Goal: Task Accomplishment & Management: Manage account settings

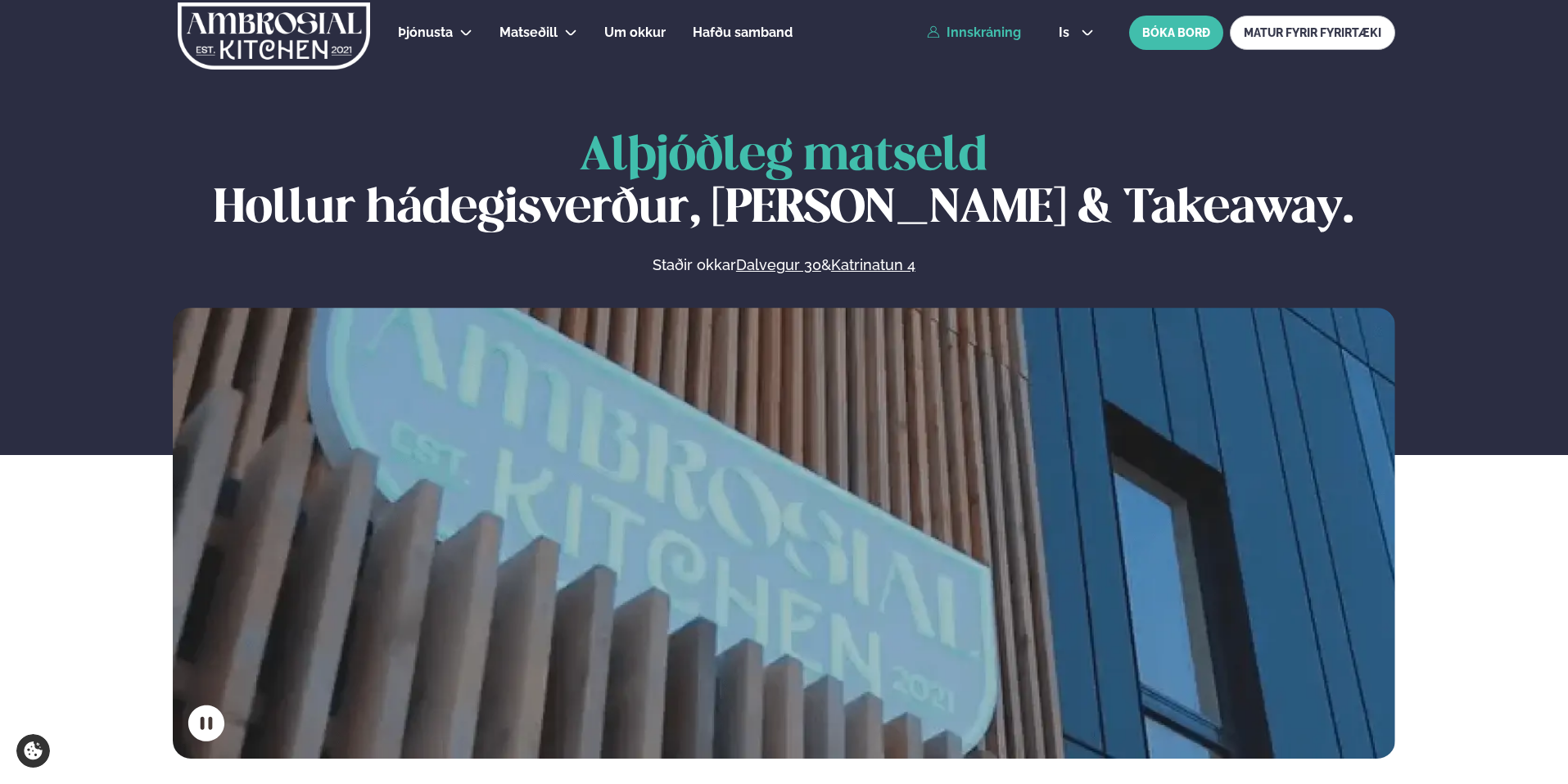
click at [977, 31] on link "Innskráning" at bounding box center [973, 33] width 94 height 15
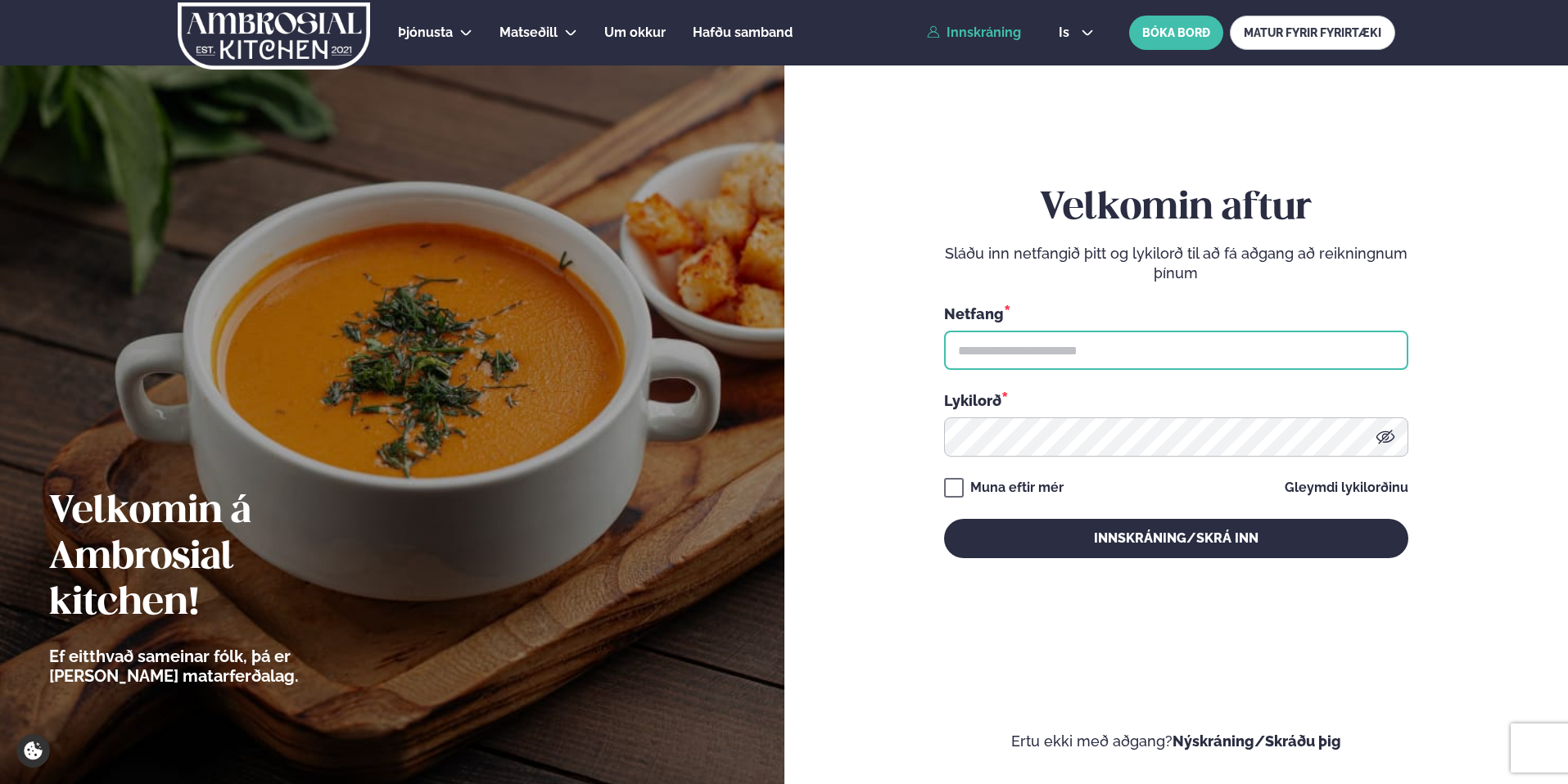
type input "**********"
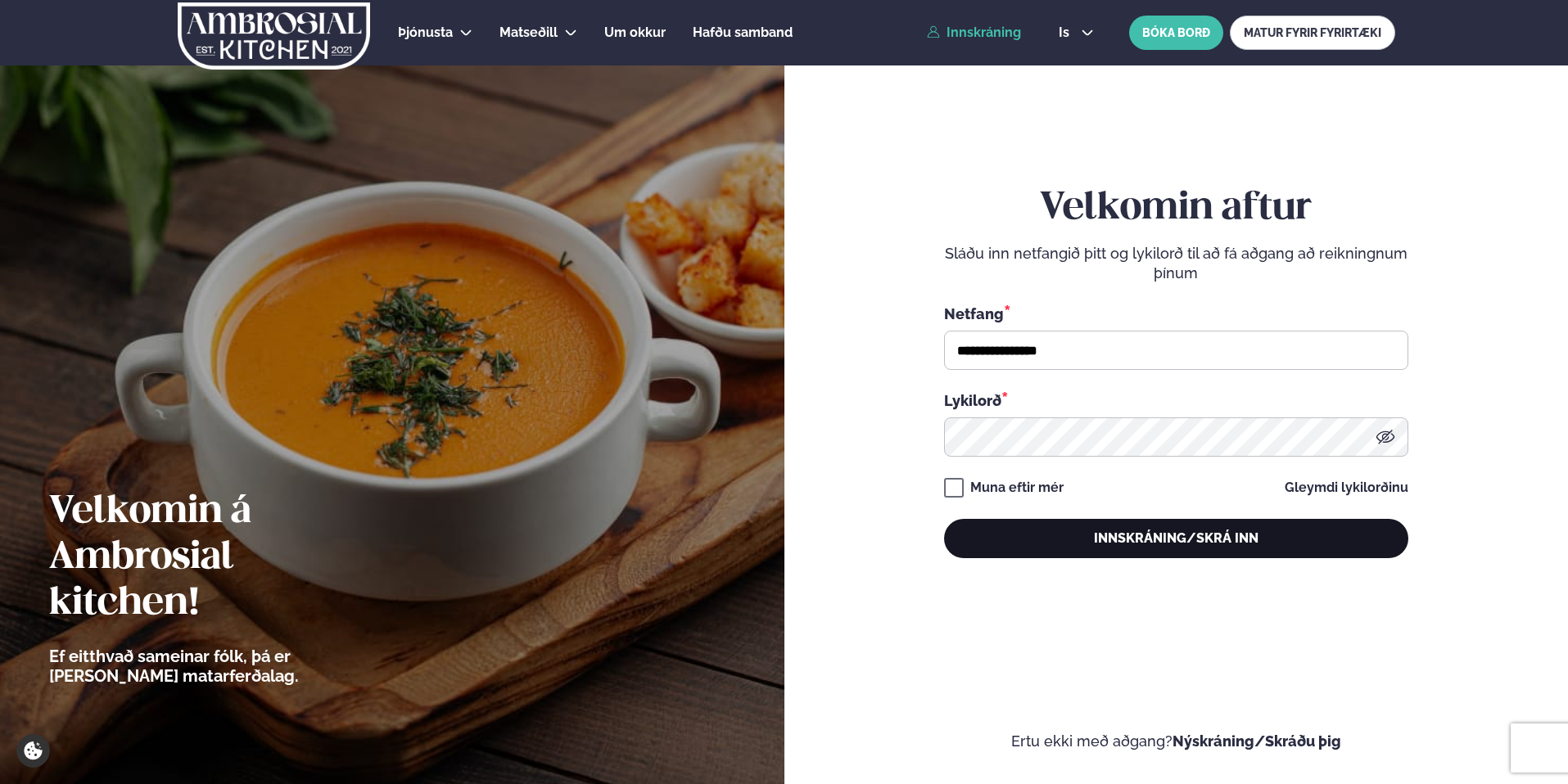
click at [1178, 544] on button "Innskráning/Skrá inn" at bounding box center [1176, 539] width 464 height 40
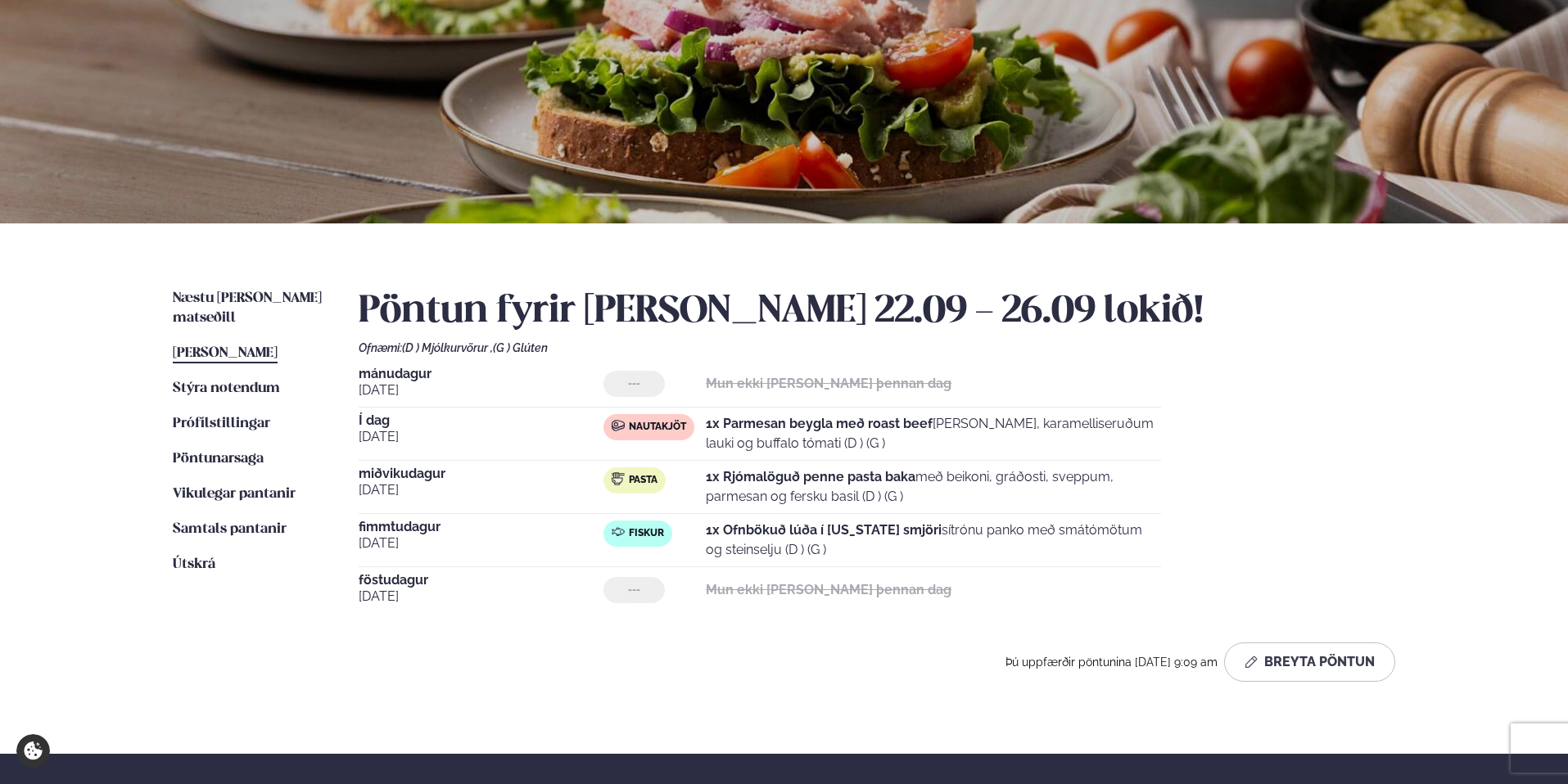
scroll to position [137, 0]
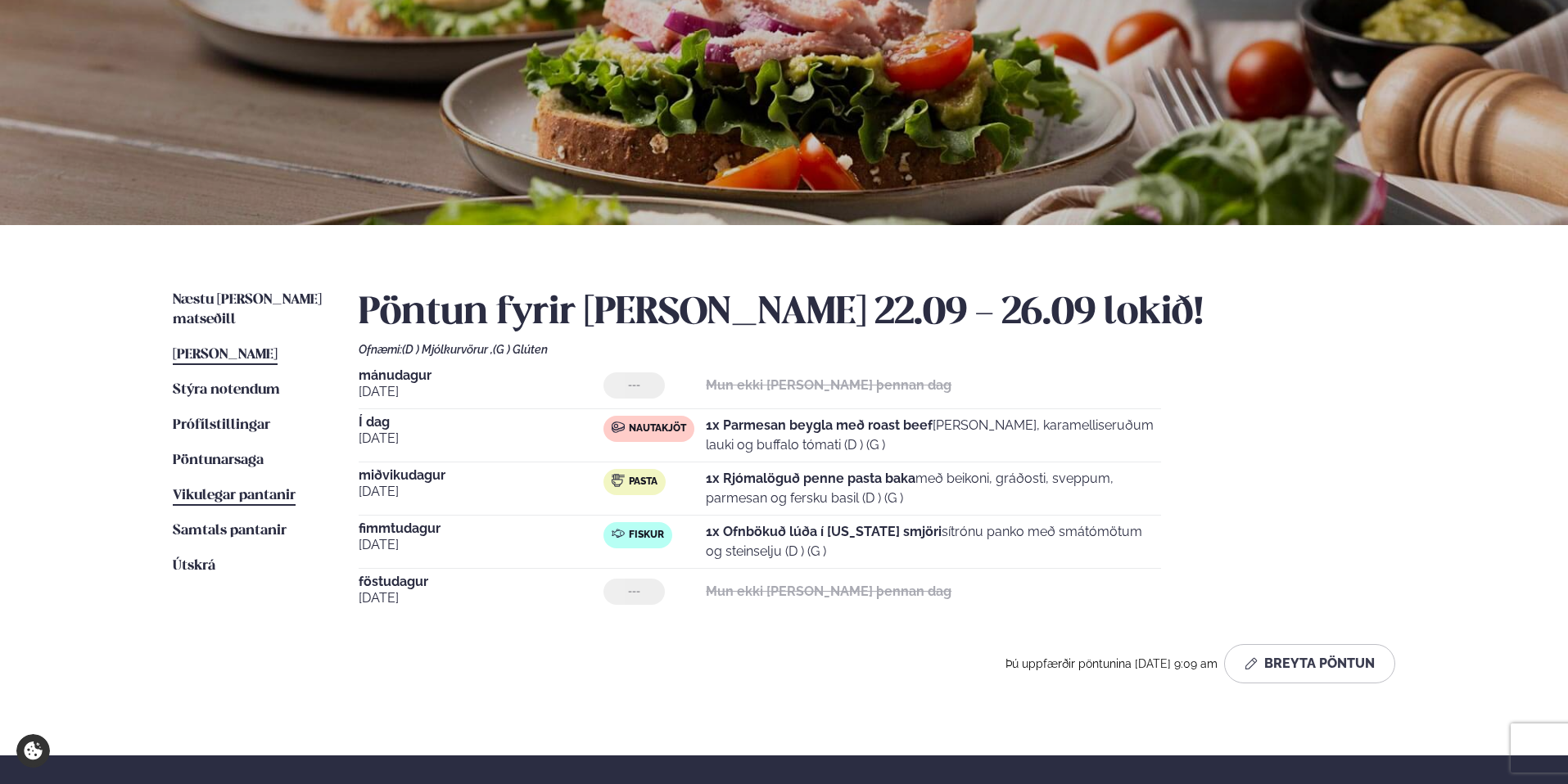
click at [262, 489] on span "Vikulegar pantanir" at bounding box center [235, 496] width 123 height 14
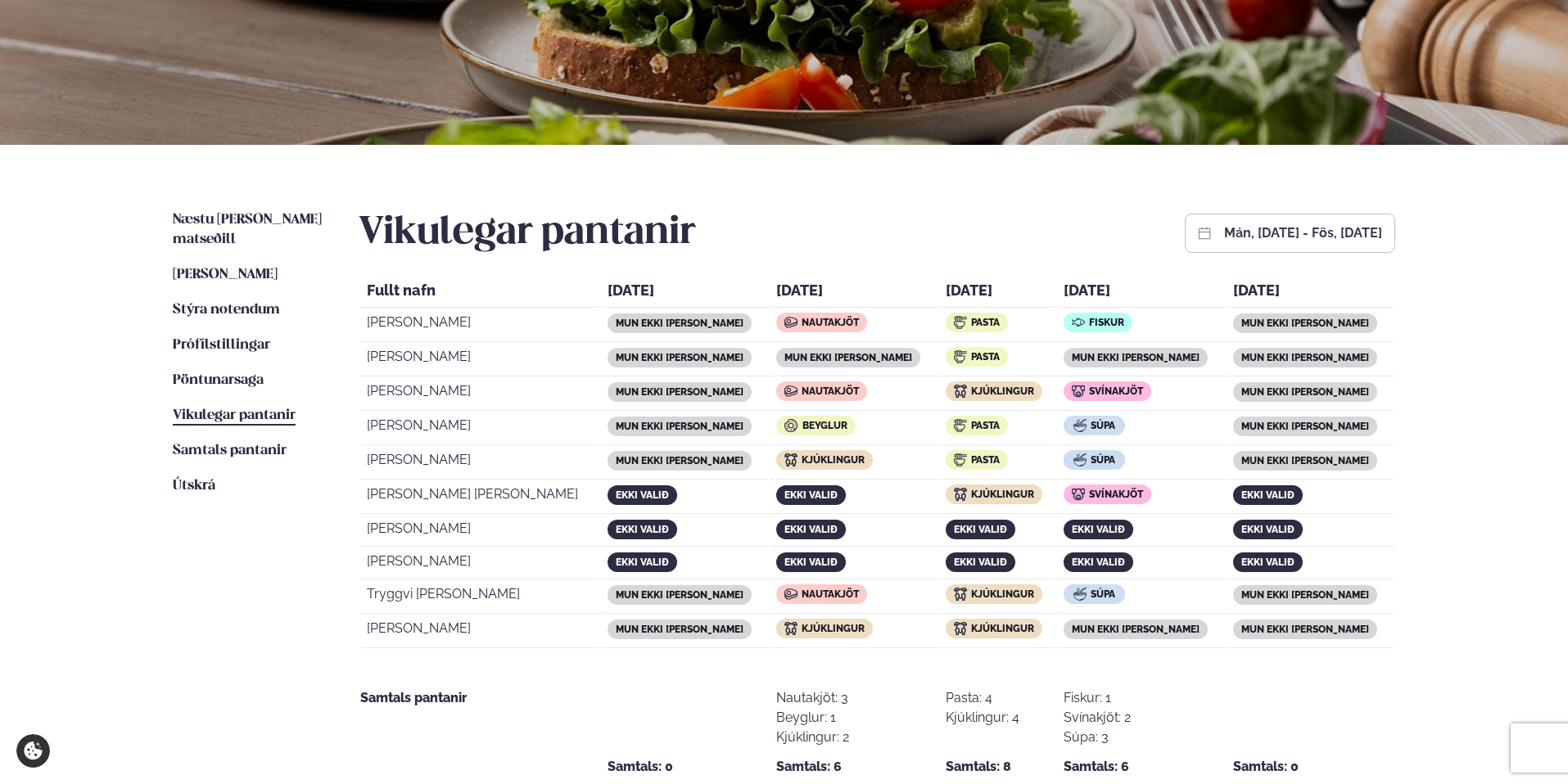
scroll to position [220, 0]
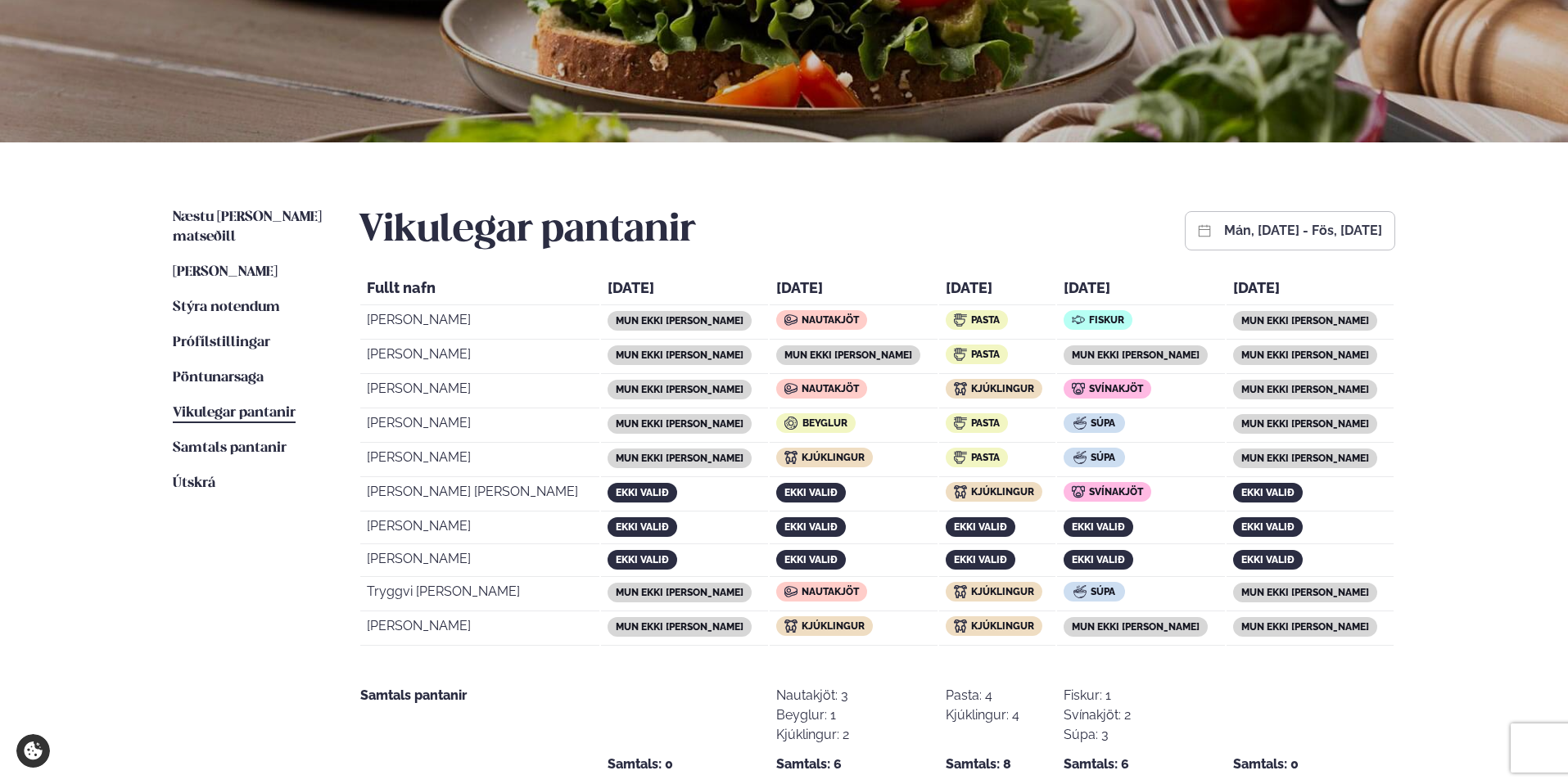
click at [1240, 225] on button "mán, [DATE] - fös, [DATE]" at bounding box center [1303, 230] width 158 height 13
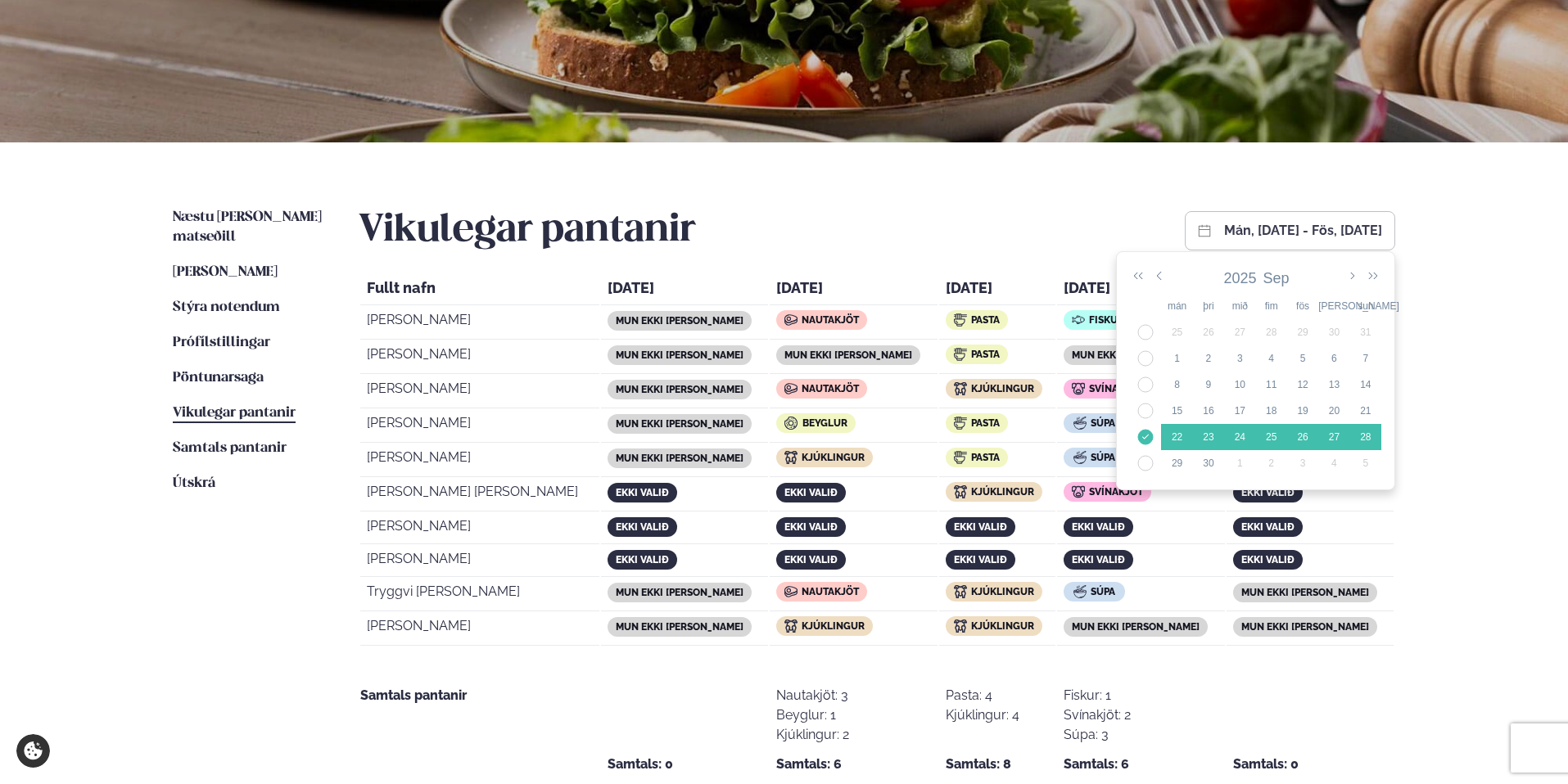
click at [1240, 225] on button "mán, [DATE] - fös, [DATE]" at bounding box center [1303, 230] width 158 height 13
click at [1145, 410] on td "38" at bounding box center [1144, 411] width 31 height 26
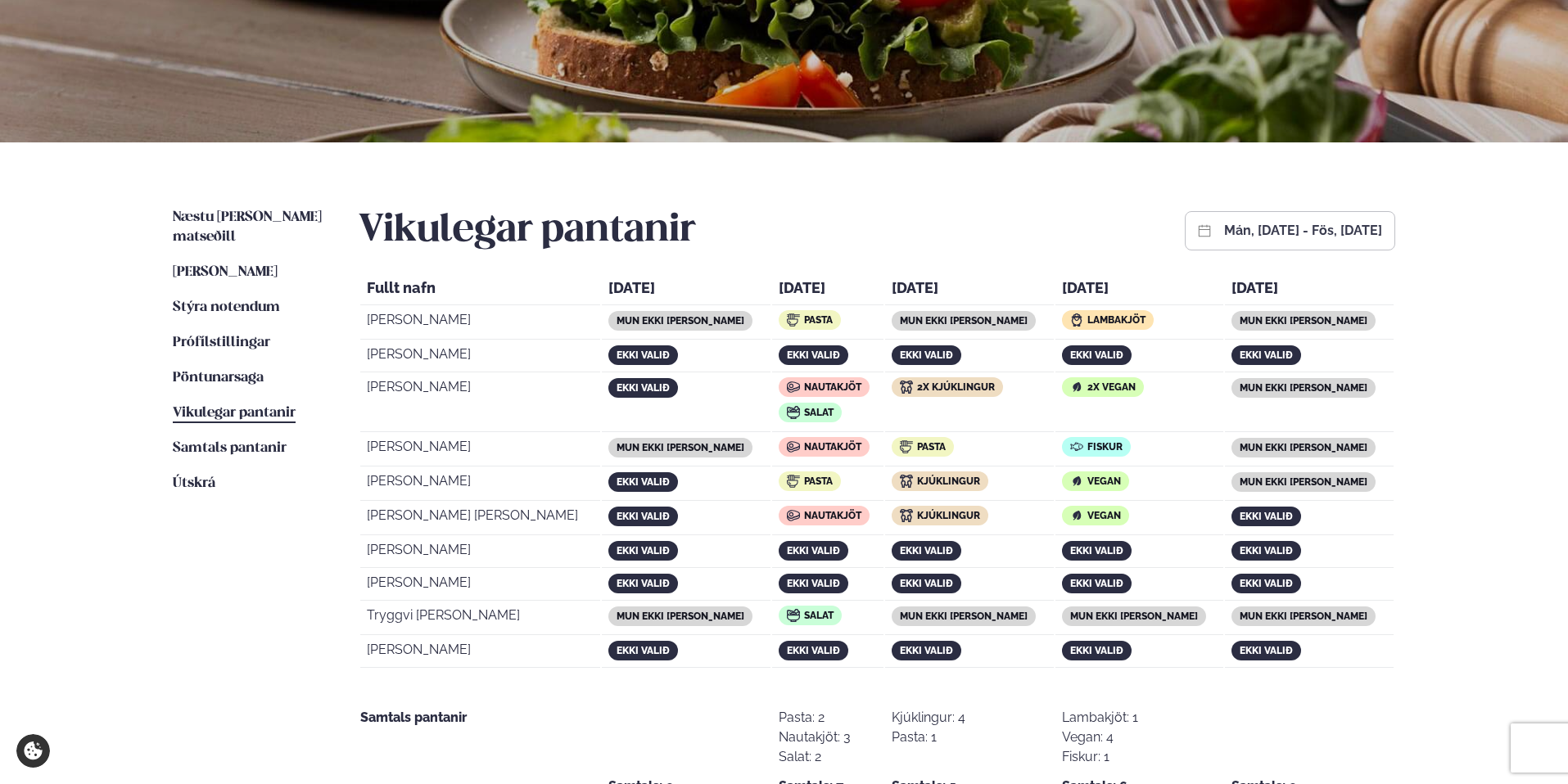
click at [1224, 230] on button "mán, [DATE] - fös, [DATE]" at bounding box center [1303, 230] width 158 height 13
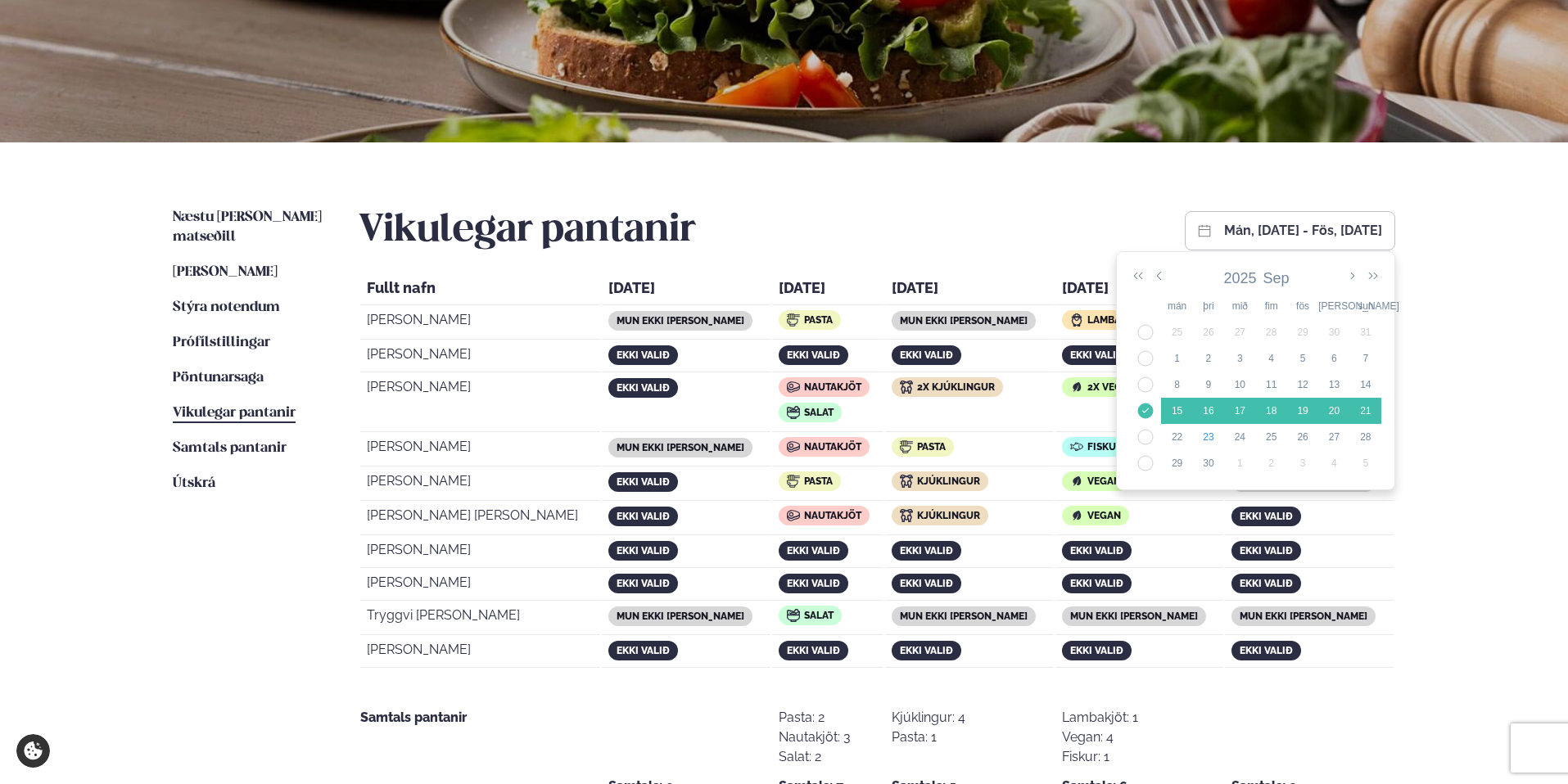
click at [1145, 434] on td "39" at bounding box center [1144, 438] width 31 height 26
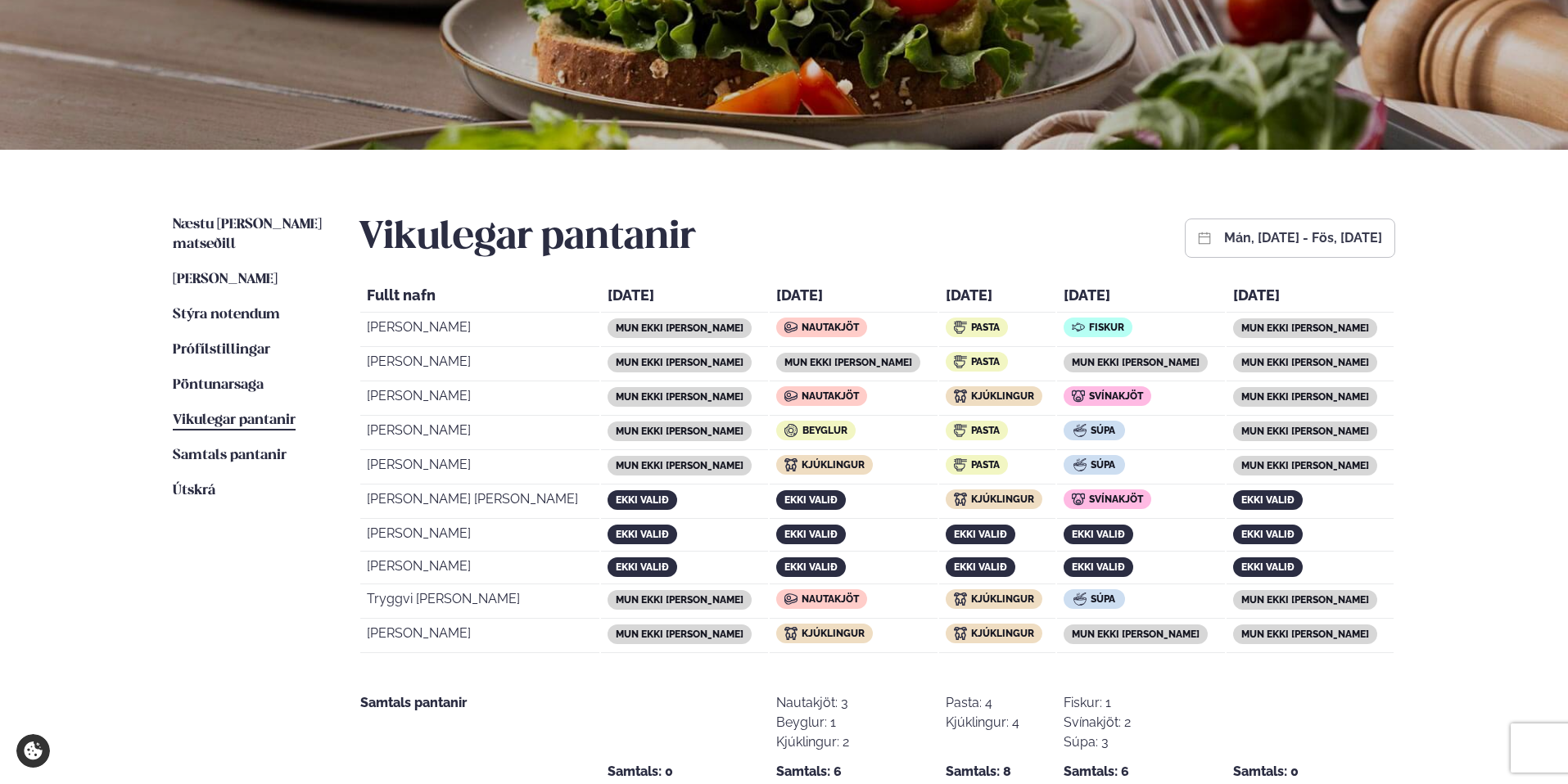
scroll to position [205, 0]
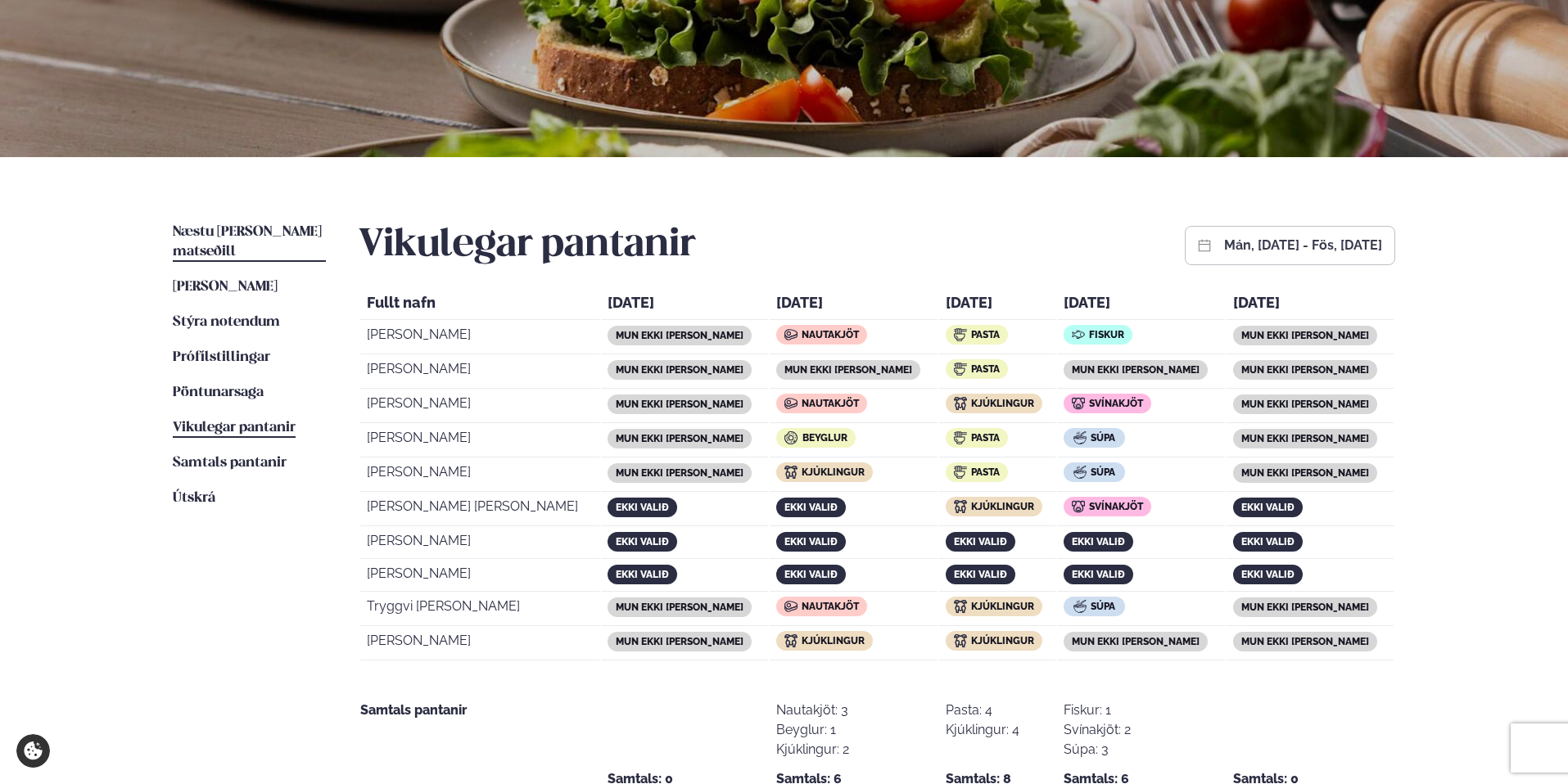
click at [238, 232] on span "Næstu [PERSON_NAME] matseðill" at bounding box center [248, 242] width 149 height 33
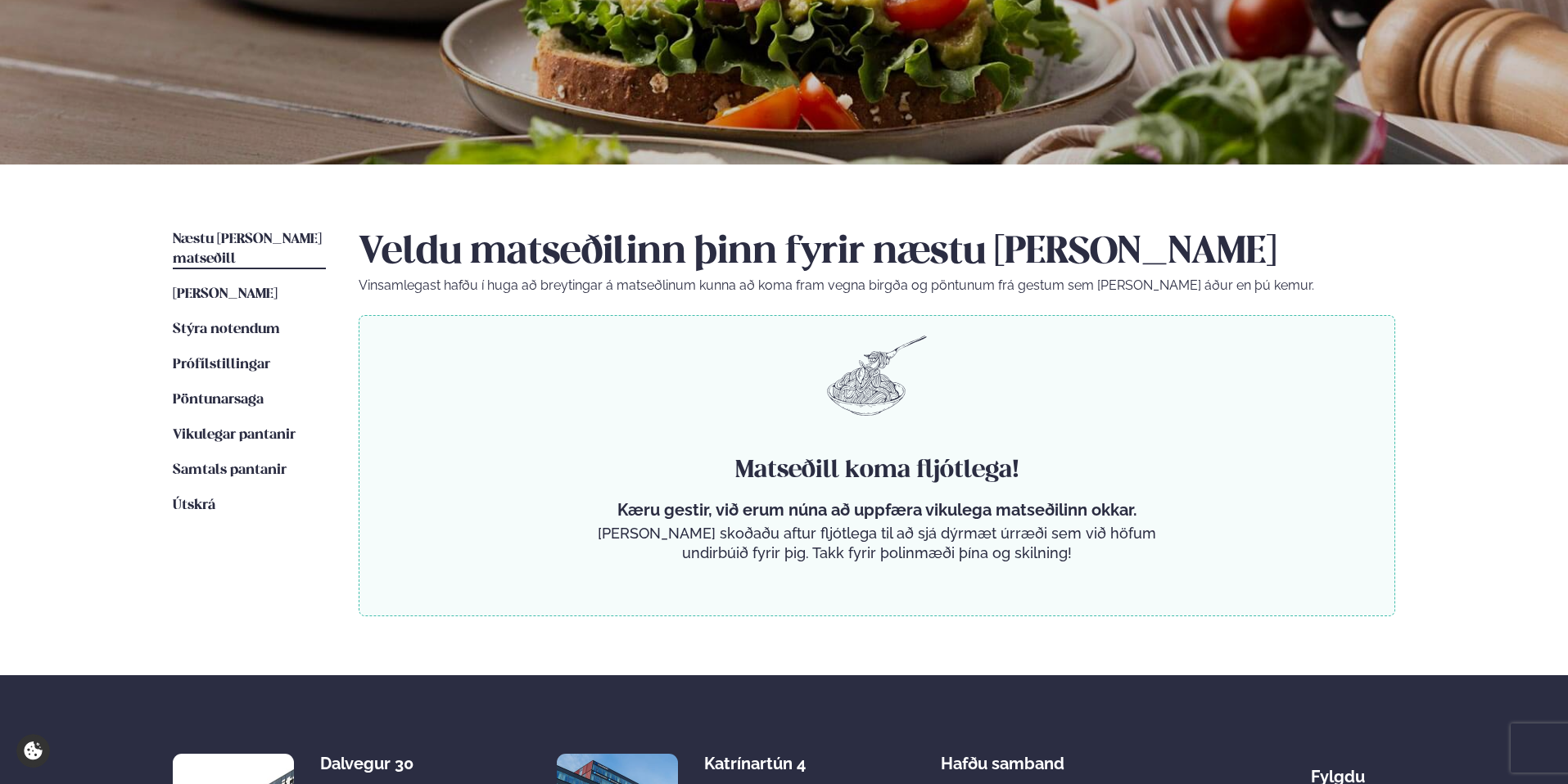
scroll to position [195, 0]
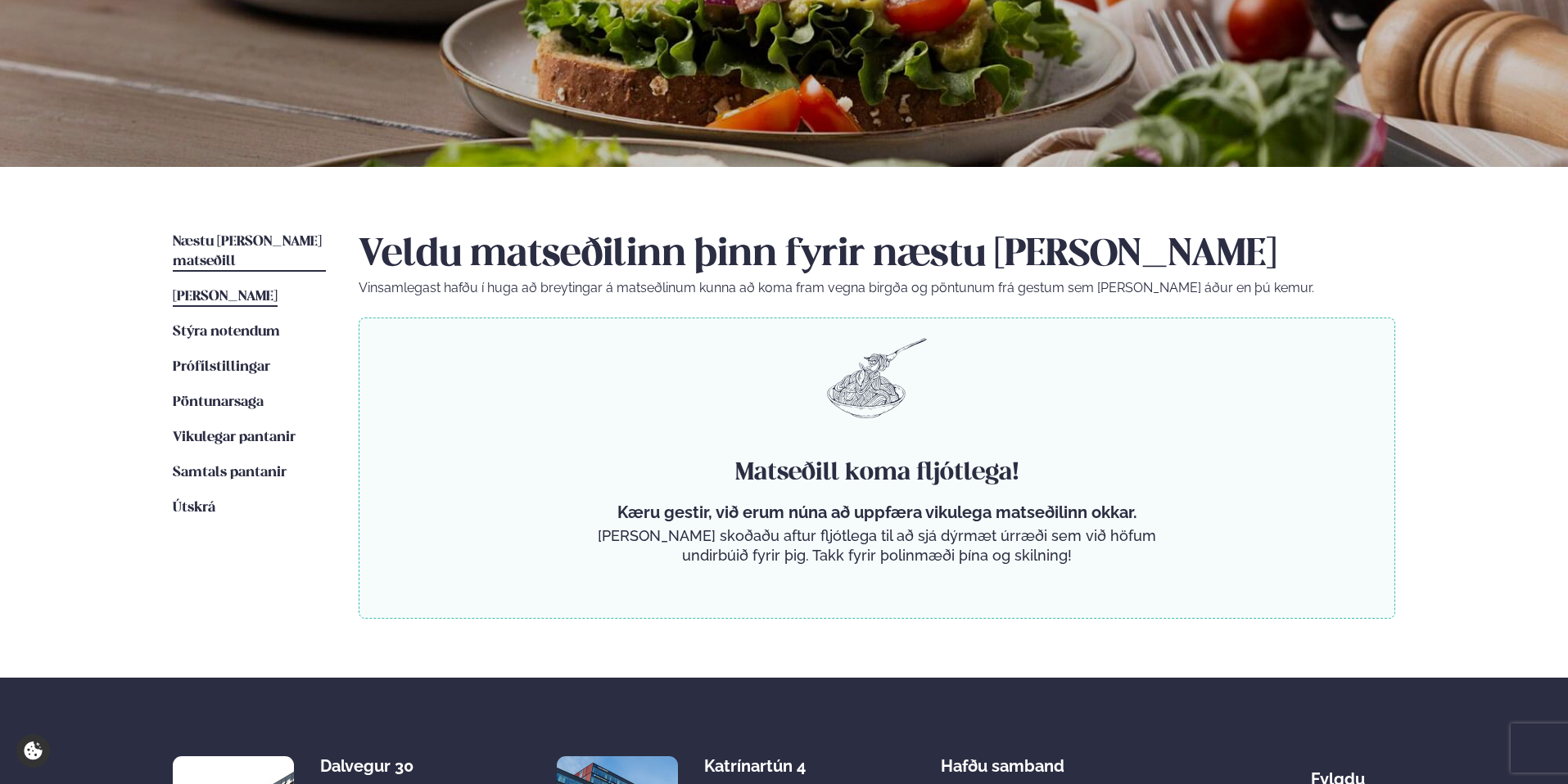
click at [246, 290] on span "[PERSON_NAME]" at bounding box center [225, 297] width 105 height 14
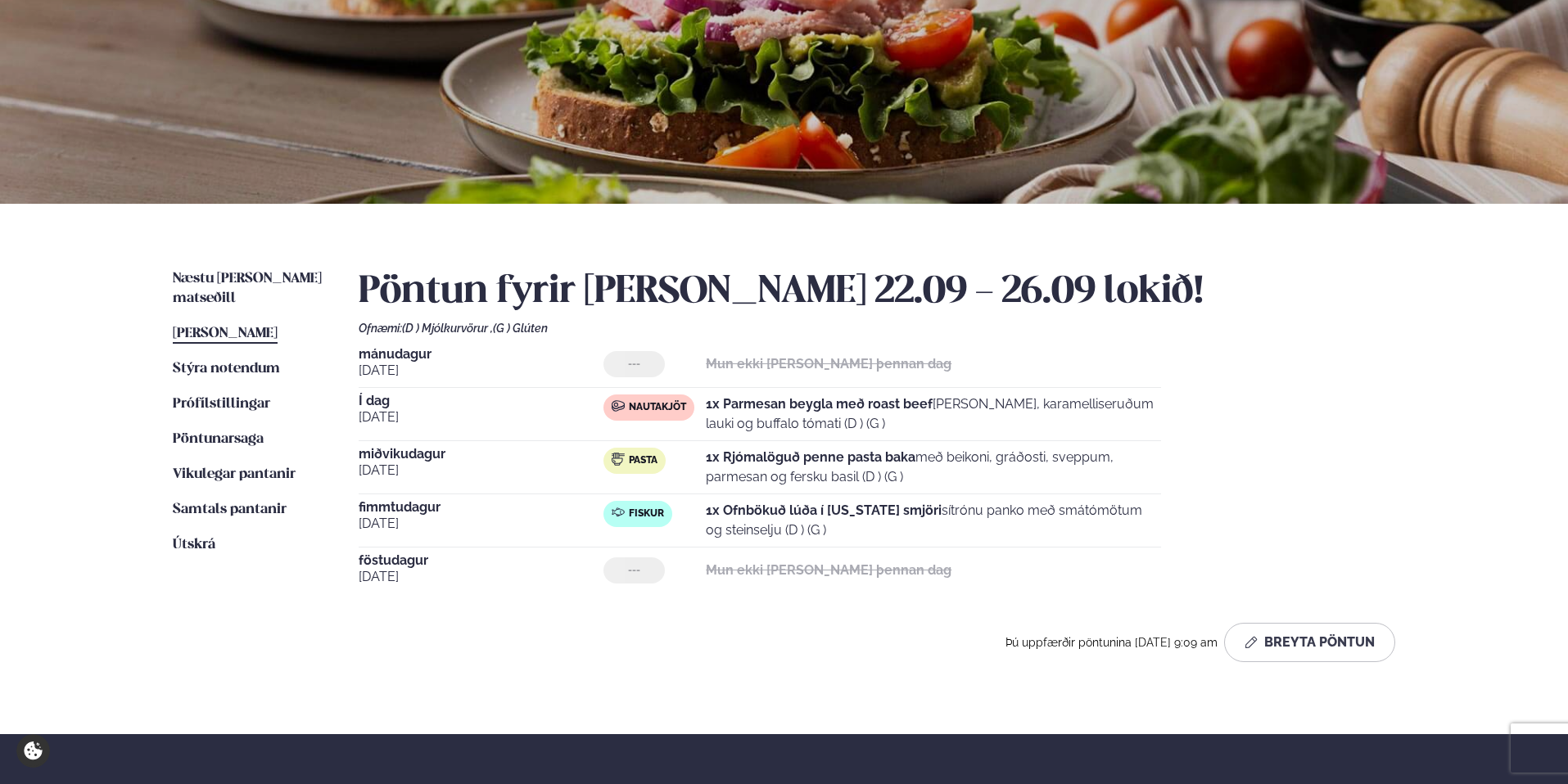
scroll to position [157, 0]
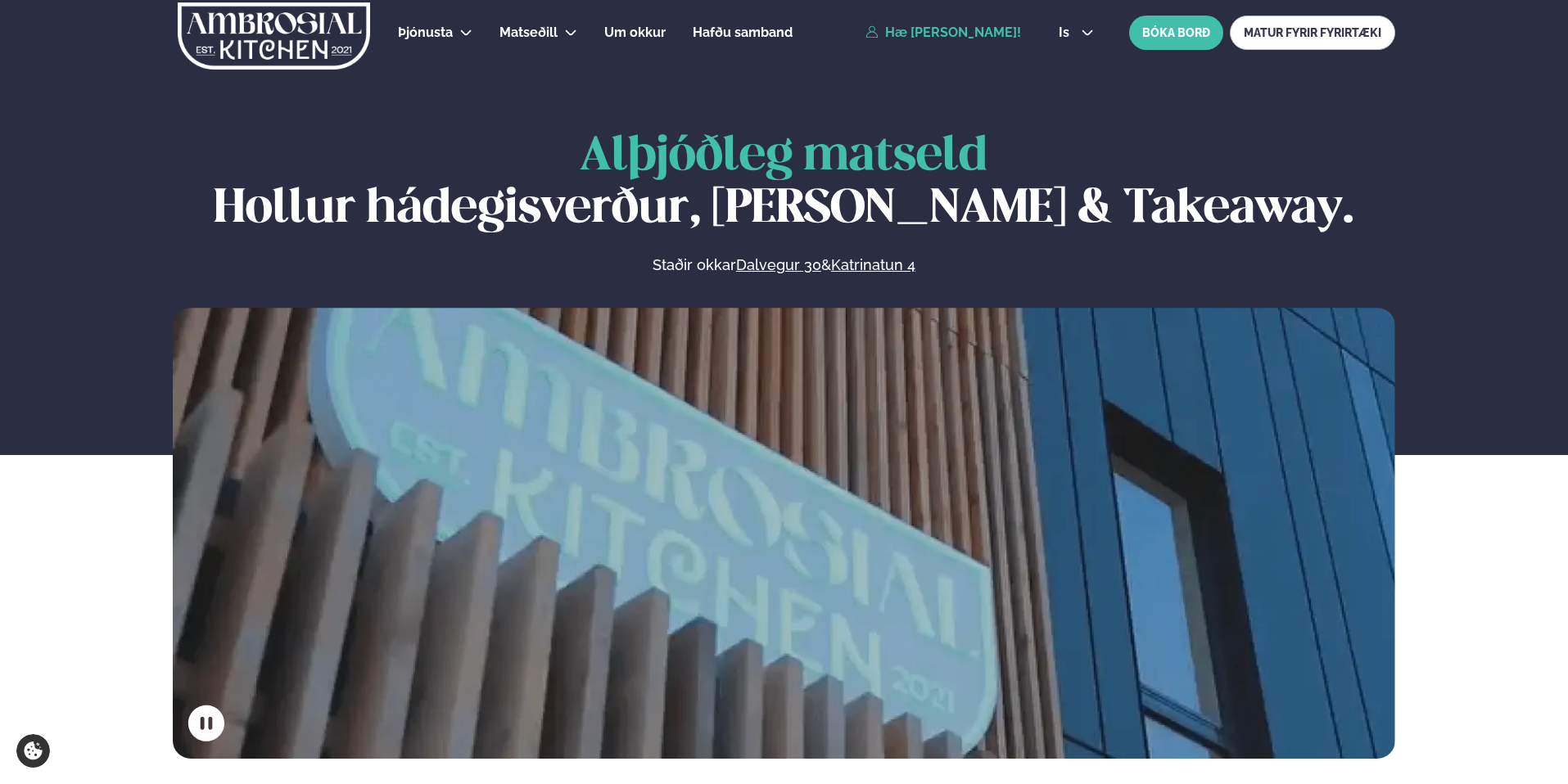
click at [943, 37] on link "Hæ [PERSON_NAME]!" at bounding box center [943, 33] width 156 height 15
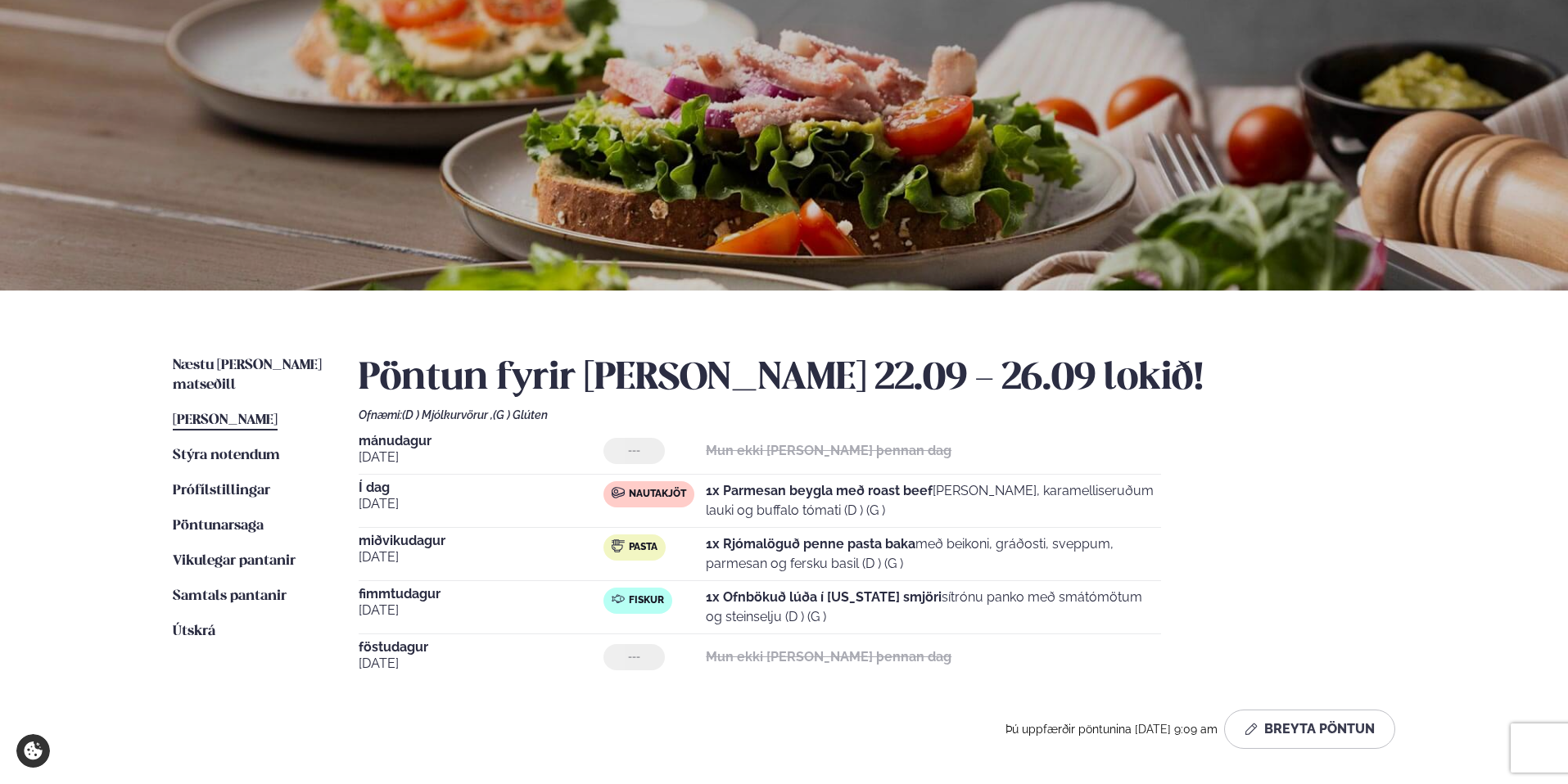
scroll to position [95, 0]
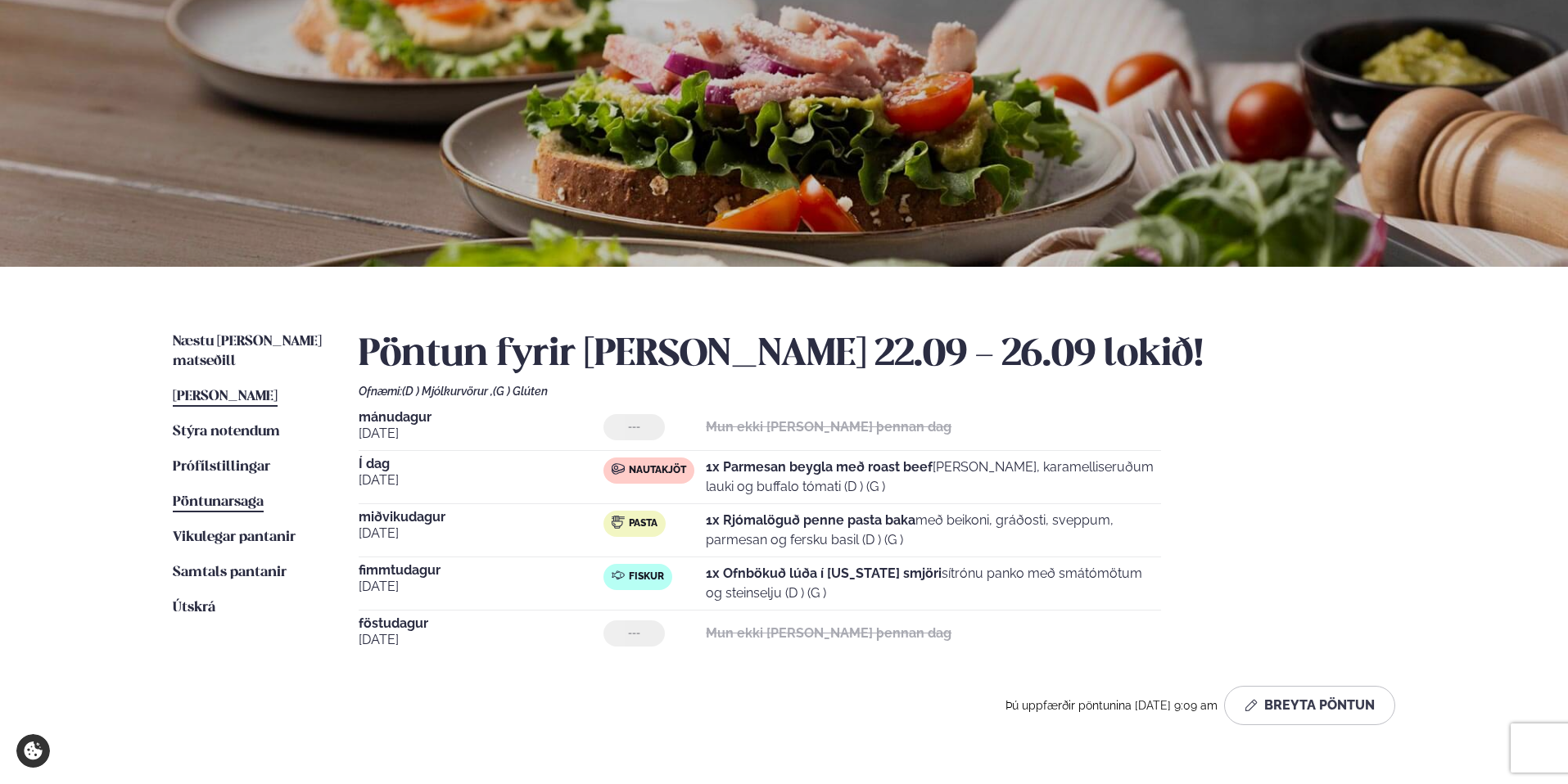
click at [220, 496] on span "Pöntunarsaga" at bounding box center [218, 503] width 91 height 14
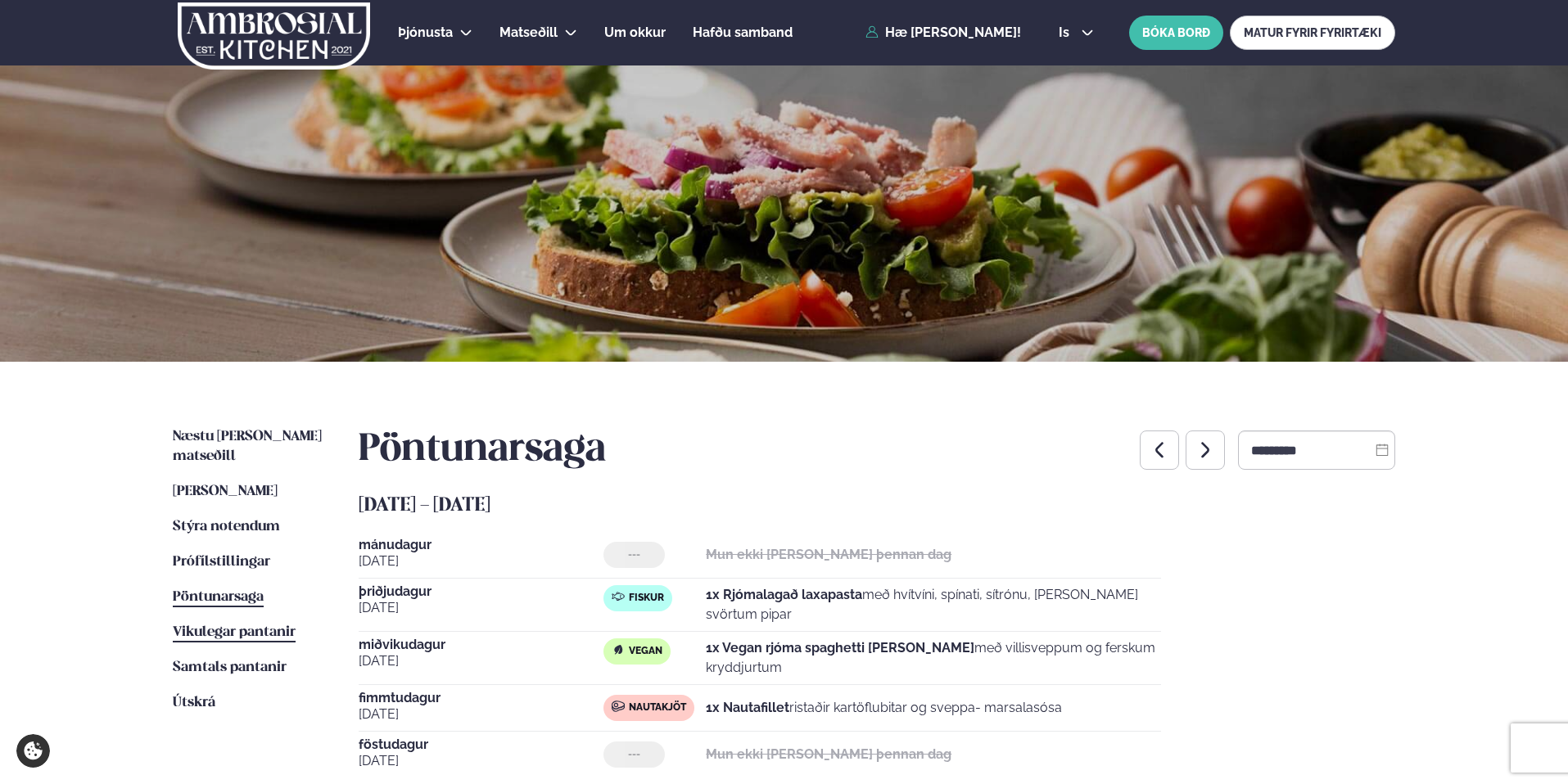
click at [245, 626] on span "Vikulegar pantanir" at bounding box center [235, 633] width 123 height 14
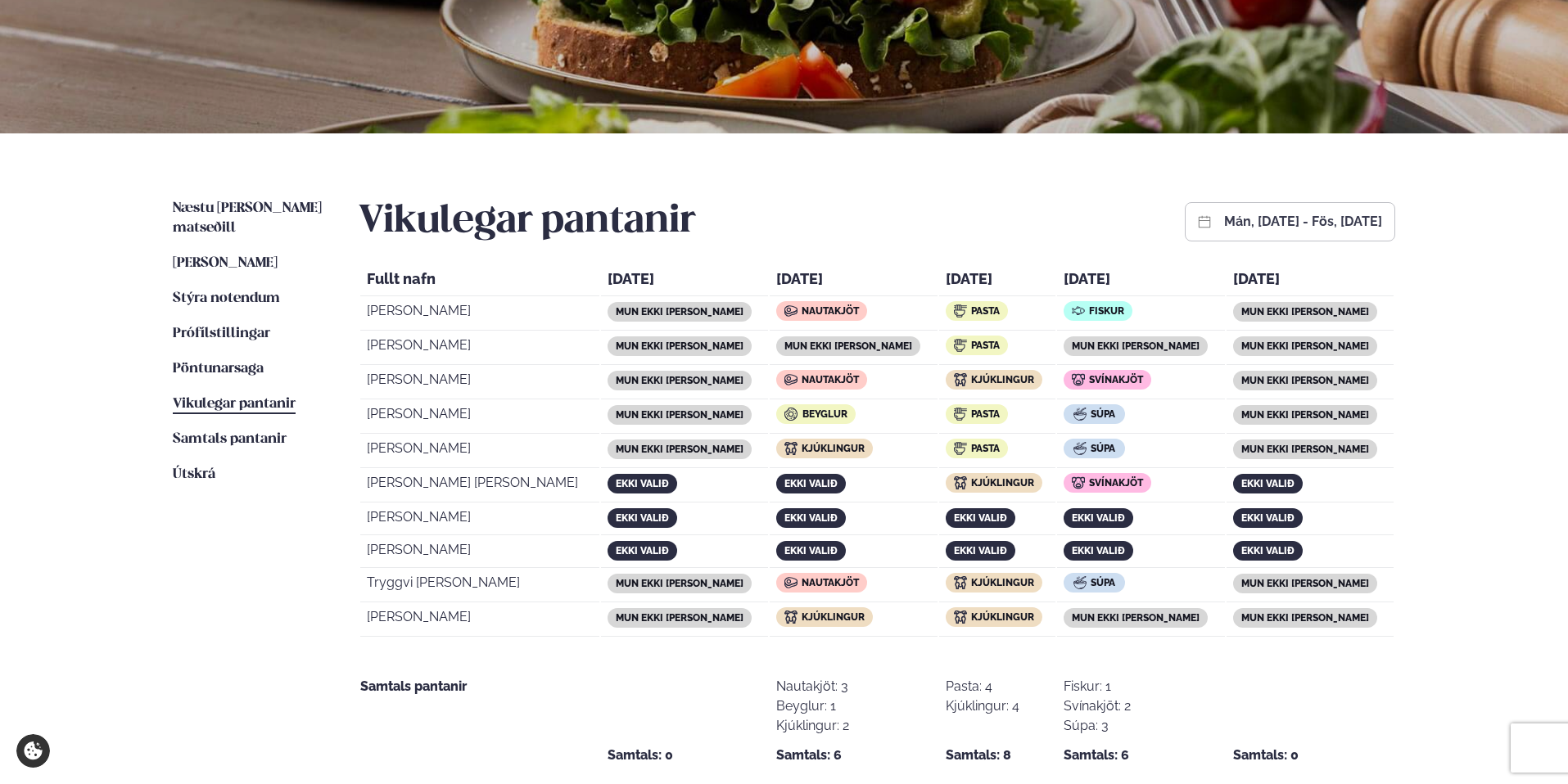
scroll to position [230, 0]
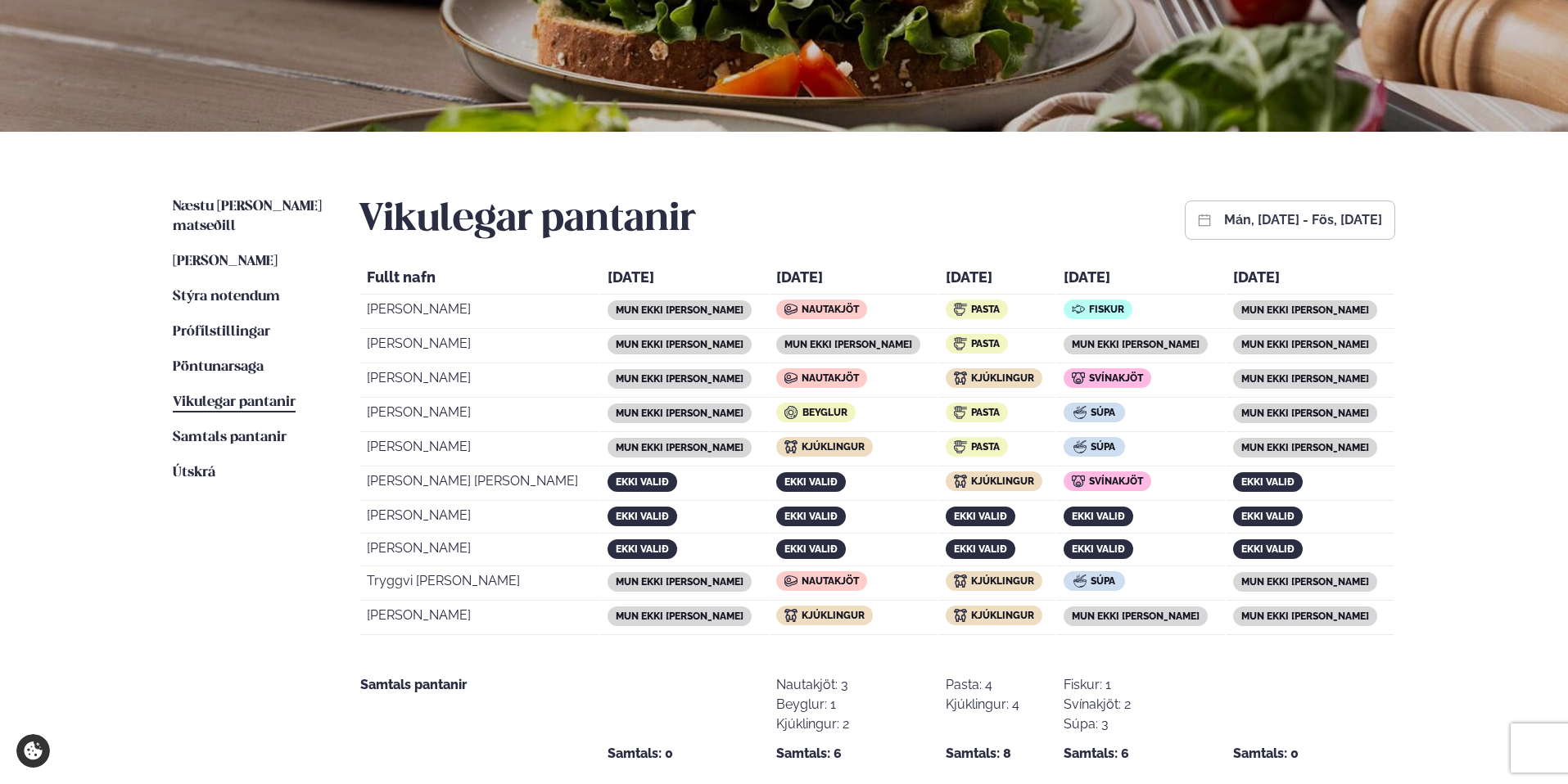
click at [1224, 227] on button "mán, [DATE] - fös, [DATE]" at bounding box center [1303, 220] width 158 height 13
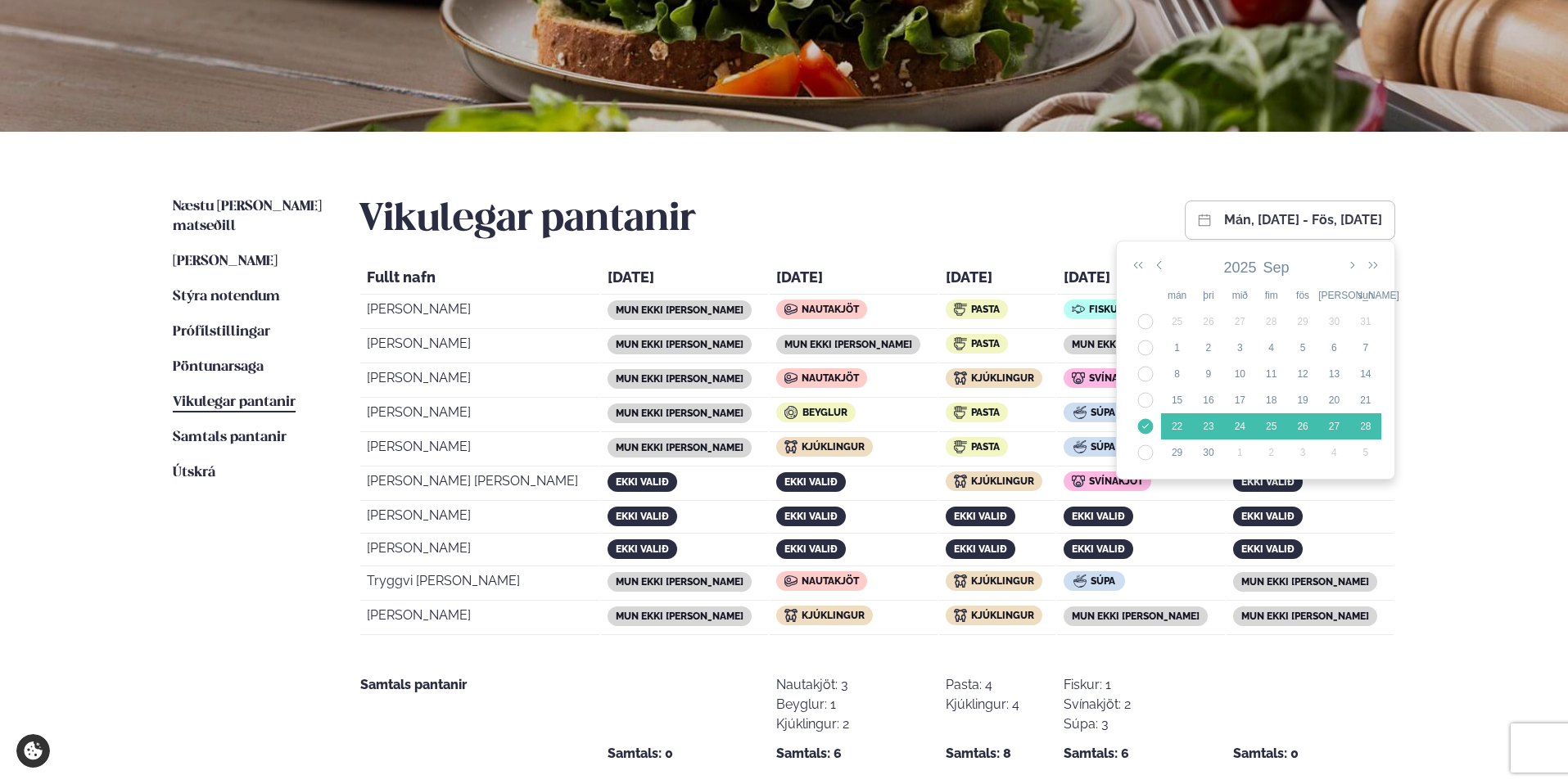
click at [1224, 227] on button "mán, [DATE] - fös, [DATE]" at bounding box center [1303, 220] width 158 height 13
click at [1138, 397] on td "38" at bounding box center [1144, 401] width 31 height 26
